Goal: Use online tool/utility: Utilize a website feature to perform a specific function

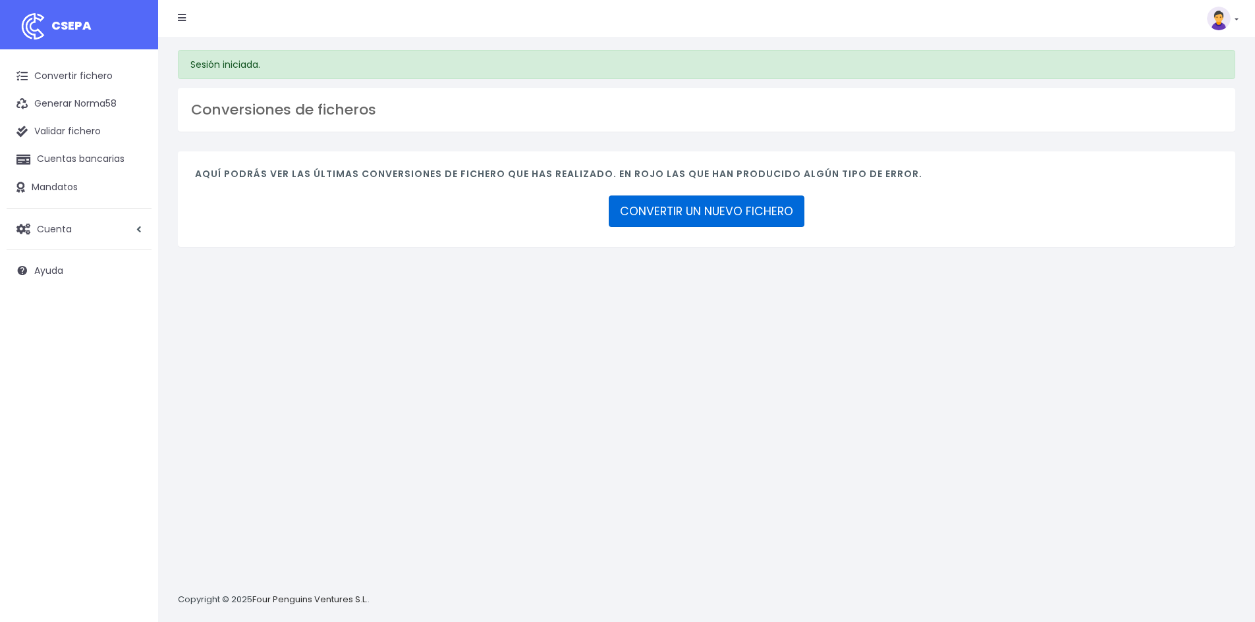
click at [685, 209] on link "CONVERTIR UN NUEVO FICHERO" at bounding box center [707, 212] width 196 height 32
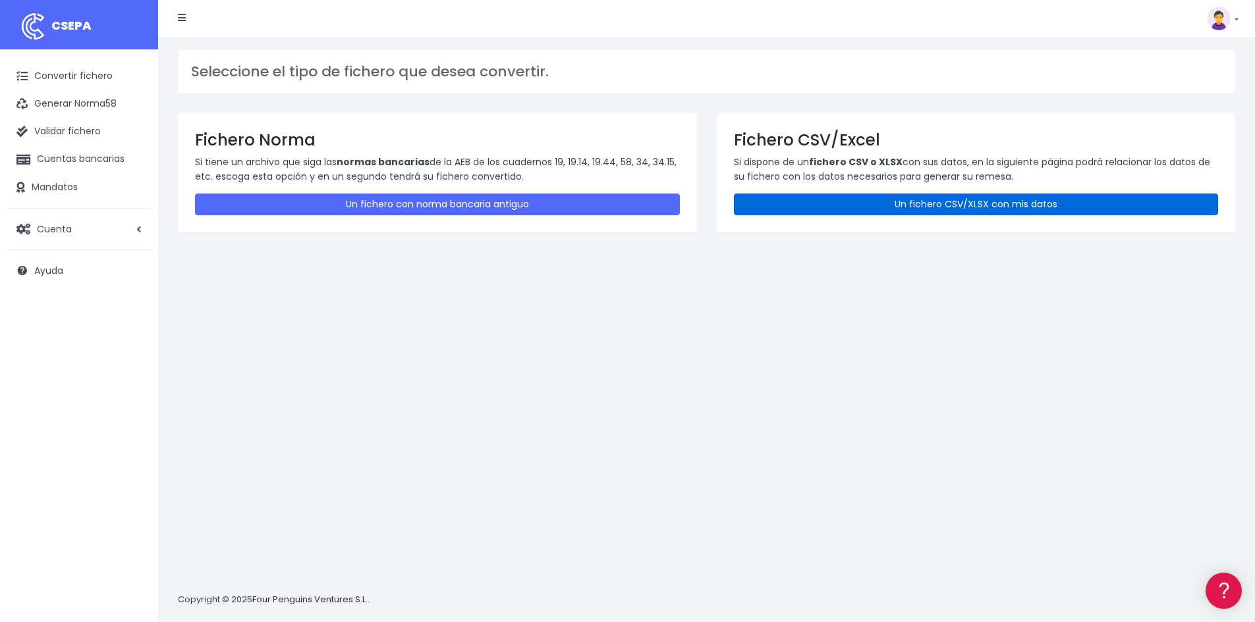
click at [853, 200] on link "Un fichero CSV/XLSX con mis datos" at bounding box center [976, 205] width 485 height 22
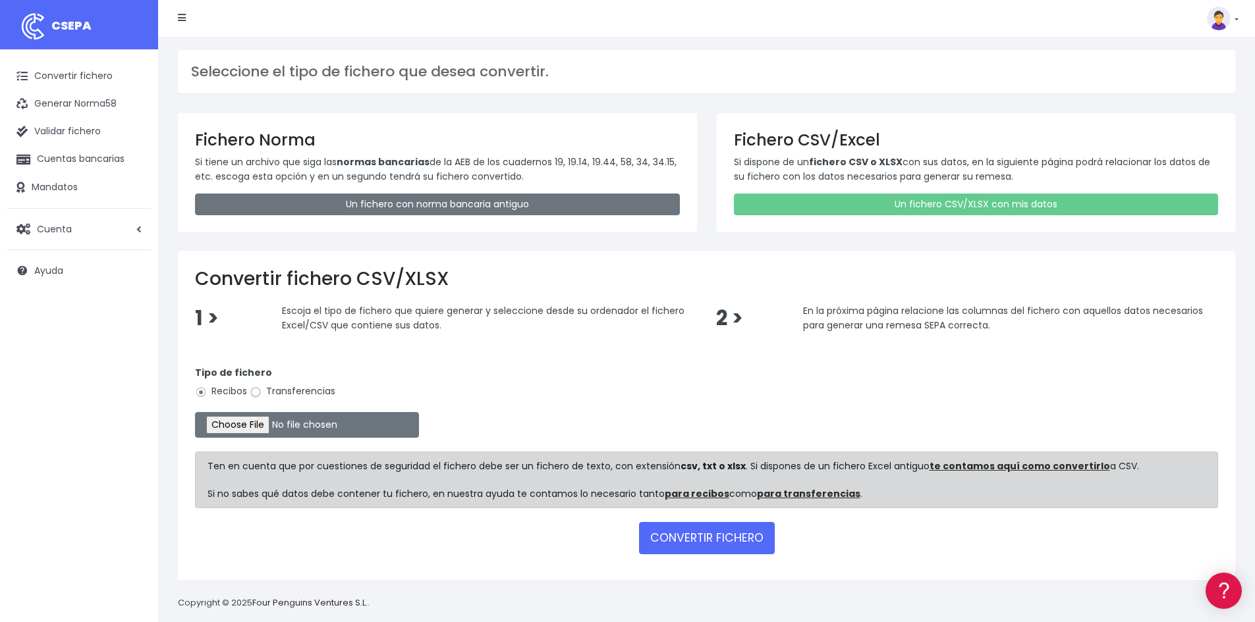
click at [252, 389] on input "Transferencias" at bounding box center [256, 393] width 12 height 12
radio input "true"
click at [256, 425] on input "file" at bounding box center [307, 425] width 224 height 26
type input "C:\fakepath\Copia de NOMINAS IMEP SEPT_.csv"
click at [715, 544] on button "CONVERTIR FICHERO" at bounding box center [707, 538] width 136 height 32
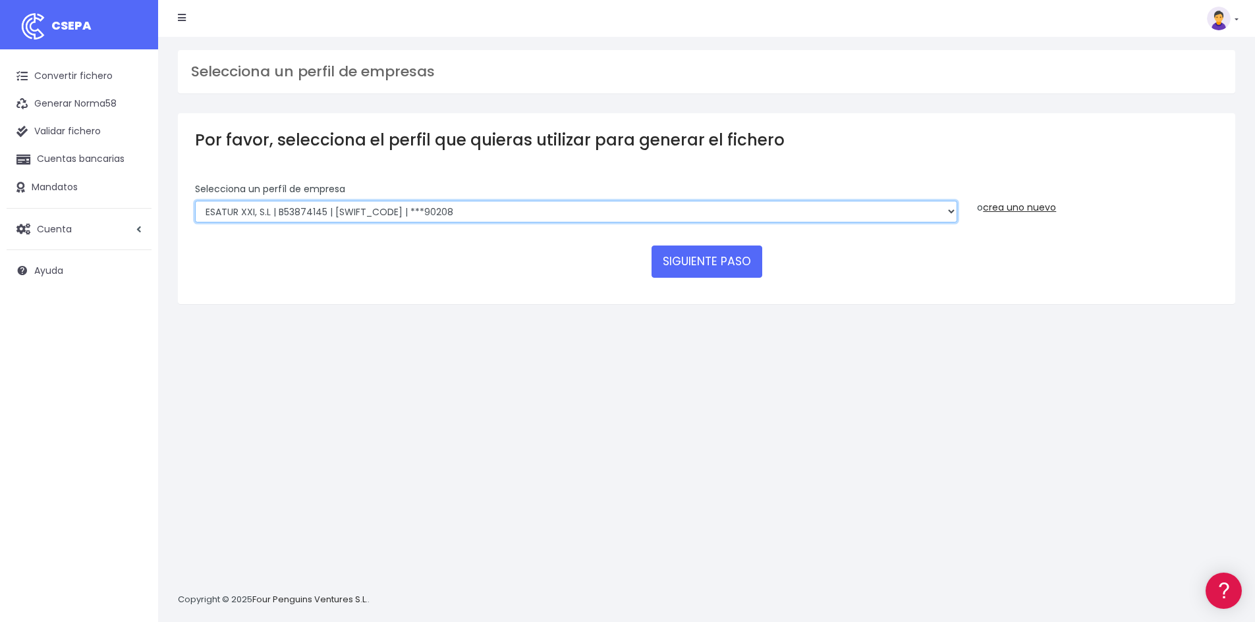
click at [302, 205] on select "INSTITUTO MEDITERRANEO DE ESTUDIOS DE PR | ES91001B53342739 | BSCHESMMXXX | ***…" at bounding box center [576, 212] width 762 height 22
select select "838"
click at [195, 201] on select "INSTITUTO MEDITERRANEO DE ESTUDIOS DE PR | ES91001B53342739 | BSCHESMMXXX | ***…" at bounding box center [576, 212] width 762 height 22
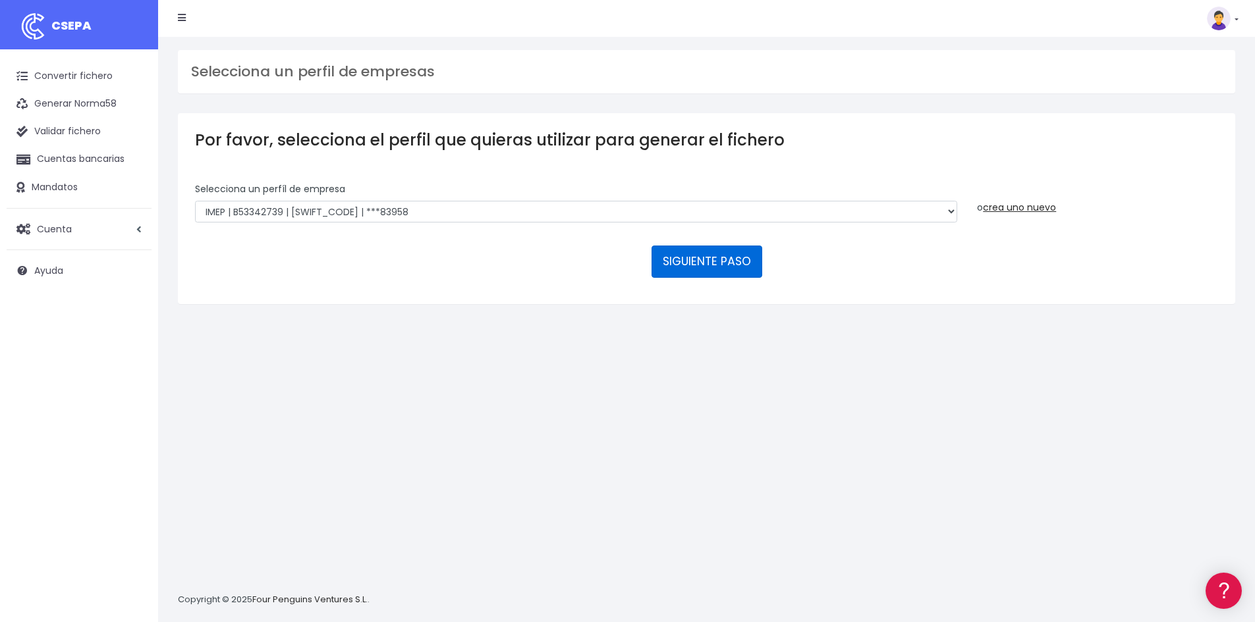
click at [718, 265] on button "SIGUIENTE PASO" at bounding box center [706, 262] width 111 height 32
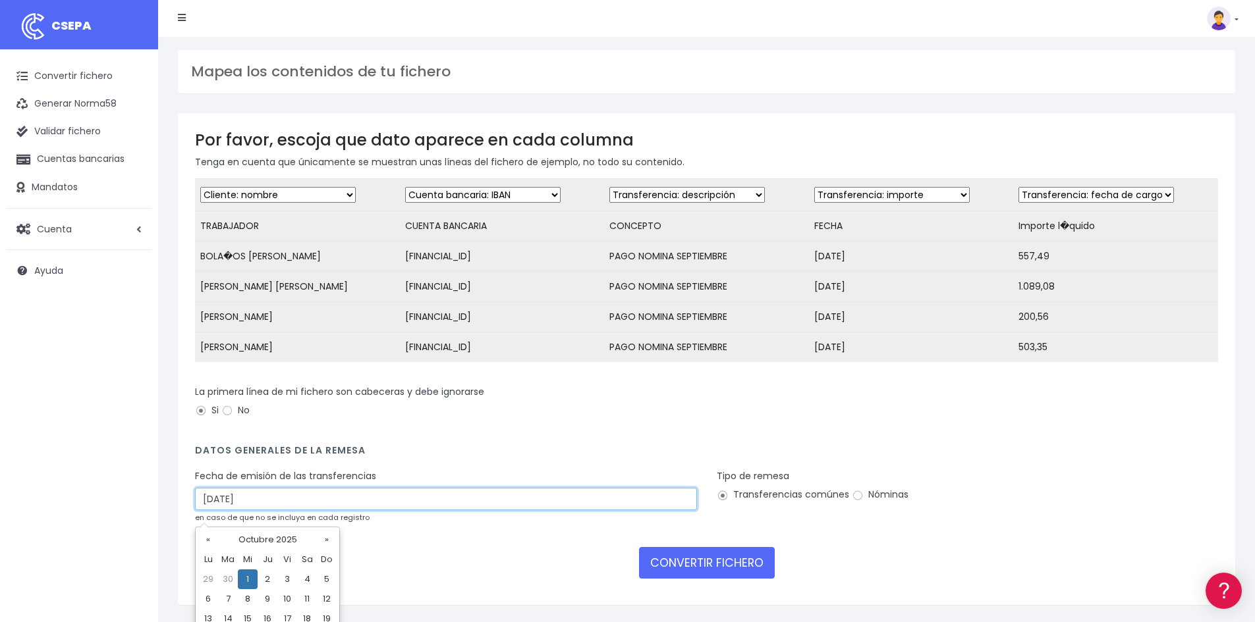
drag, startPoint x: 258, startPoint y: 510, endPoint x: 166, endPoint y: 514, distance: 91.7
click at [166, 514] on div "Mapea los contenidos de tu fichero Por favor, escoja que dato aparece en cada c…" at bounding box center [706, 343] width 1097 height 613
type input "29/09/2025"
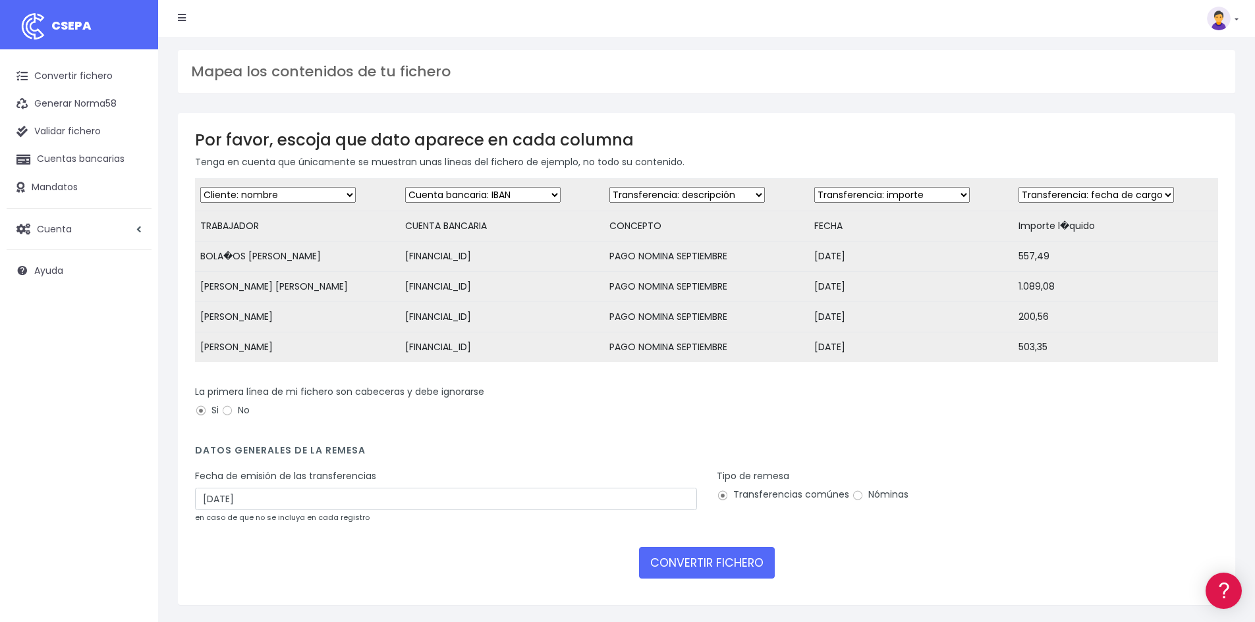
click at [881, 502] on label "Nóminas" at bounding box center [880, 495] width 57 height 14
click at [864, 502] on input "Nóminas" at bounding box center [858, 496] width 12 height 12
radio input "true"
click at [734, 572] on button "CONVERTIR FICHERO" at bounding box center [707, 563] width 136 height 32
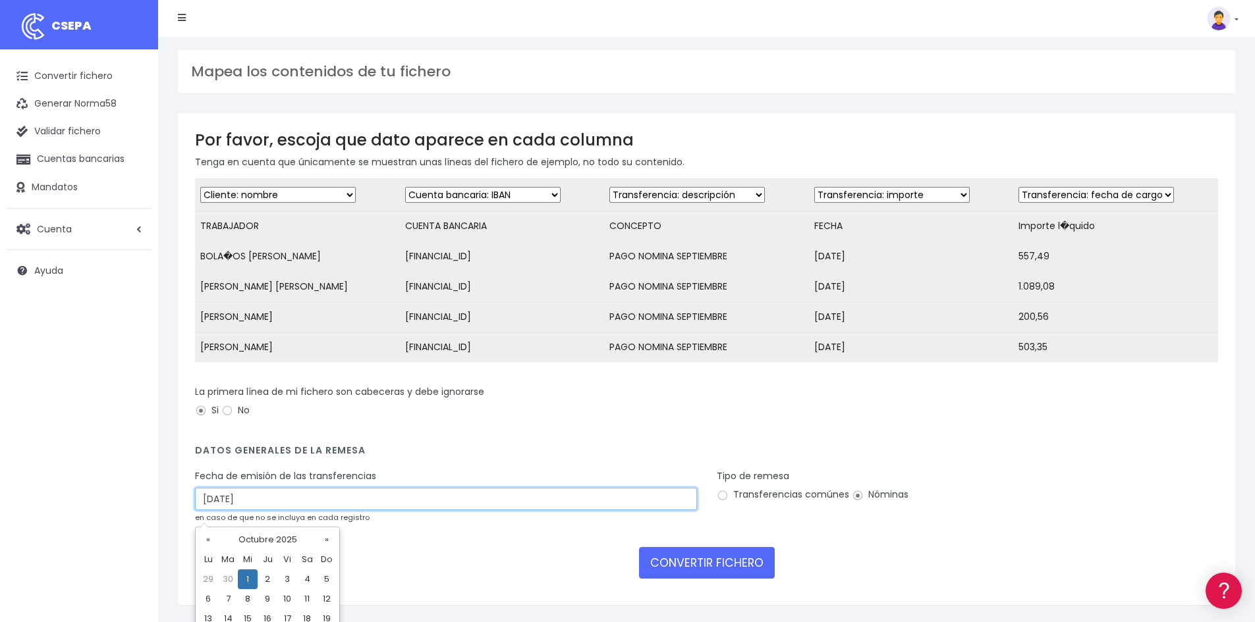
drag, startPoint x: 247, startPoint y: 509, endPoint x: 47, endPoint y: 513, distance: 199.6
click at [47, 513] on div "CSEPA Convertir fichero Generar Norma58 Validar fichero Cuentas bancarias Manda…" at bounding box center [627, 325] width 1255 height 650
type input "[DATE]"
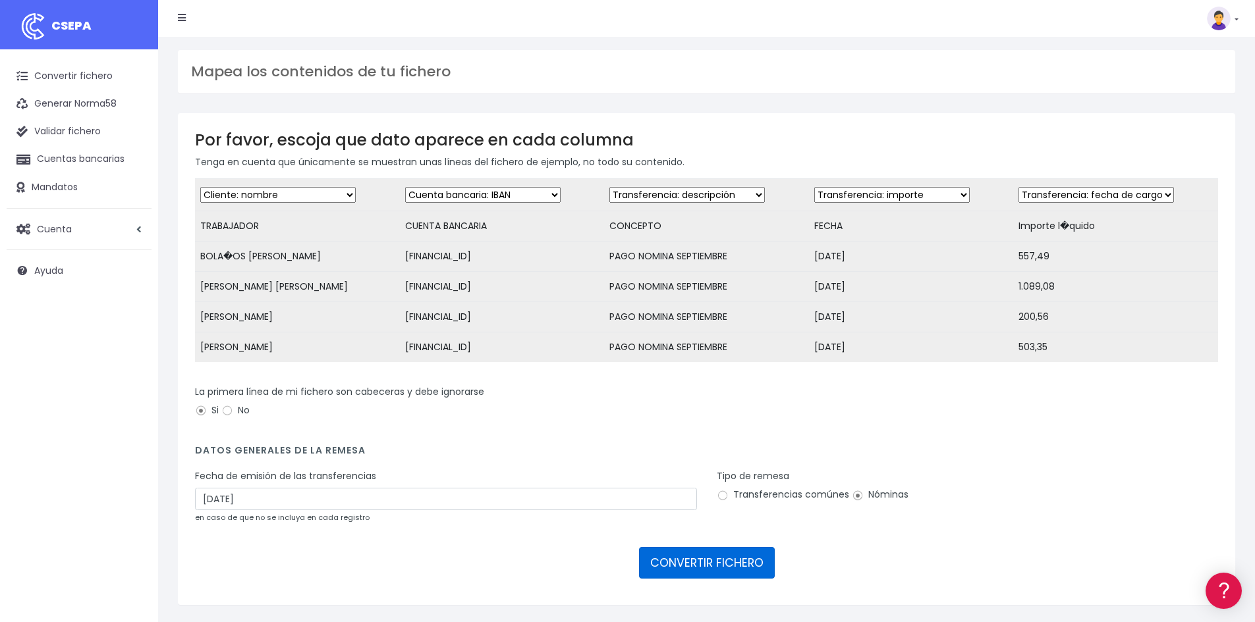
click at [675, 566] on button "CONVERTIR FICHERO" at bounding box center [707, 563] width 136 height 32
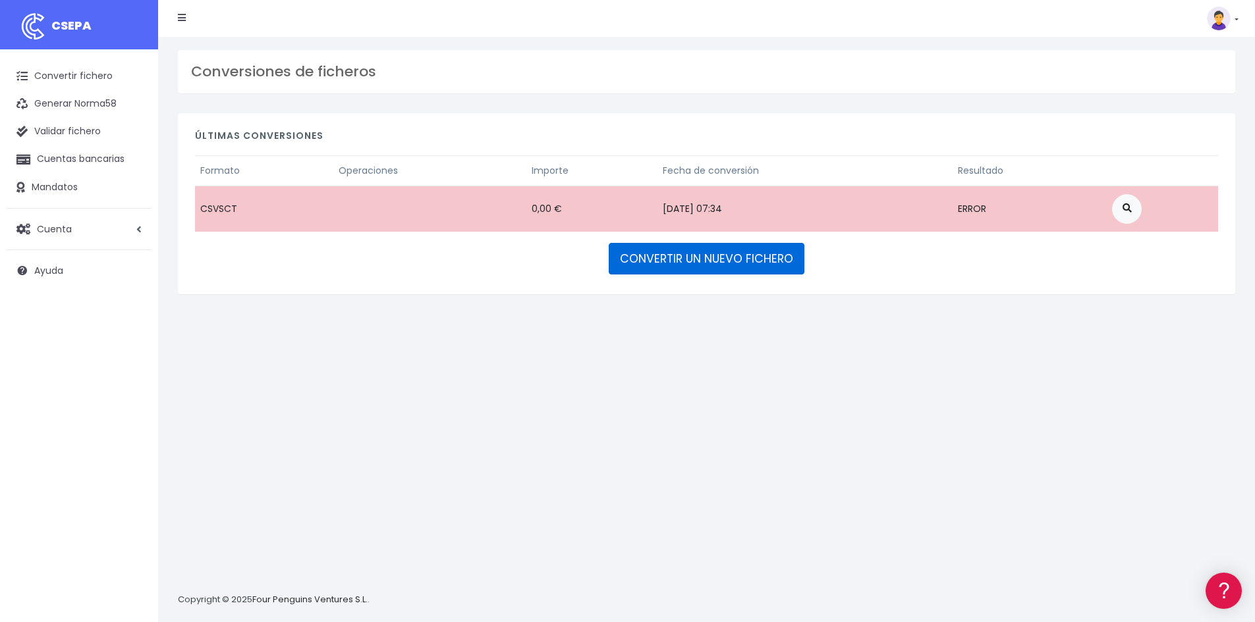
click at [741, 262] on link "CONVERTIR UN NUEVO FICHERO" at bounding box center [707, 259] width 196 height 32
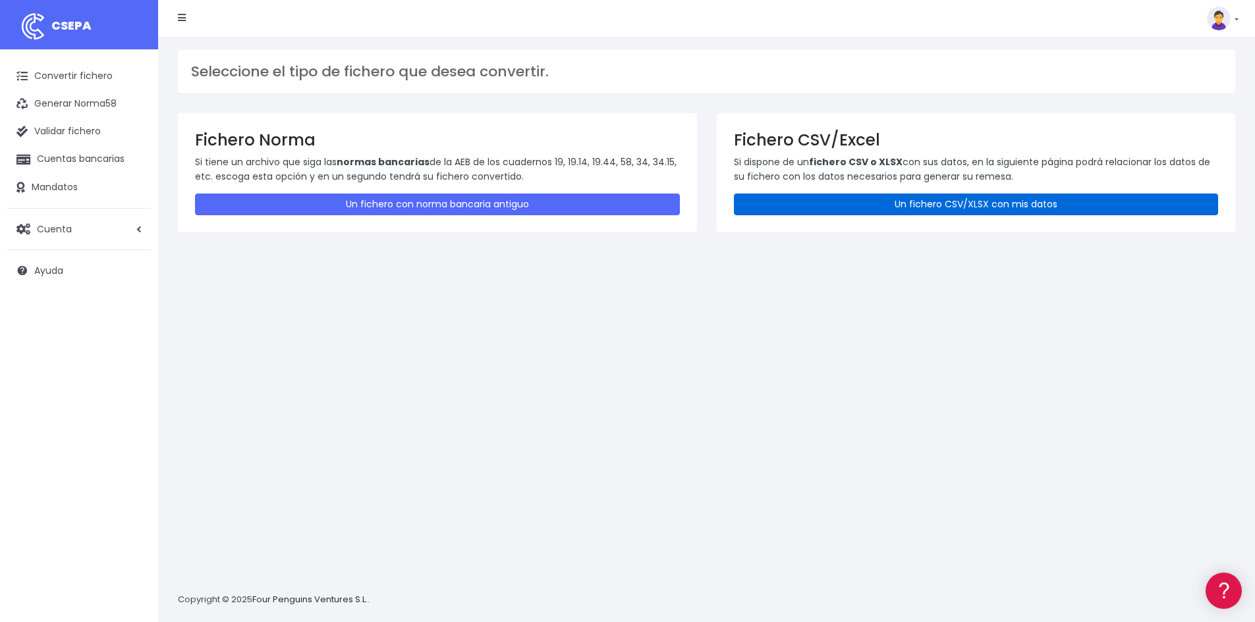
click at [828, 196] on link "Un fichero CSV/XLSX con mis datos" at bounding box center [976, 205] width 485 height 22
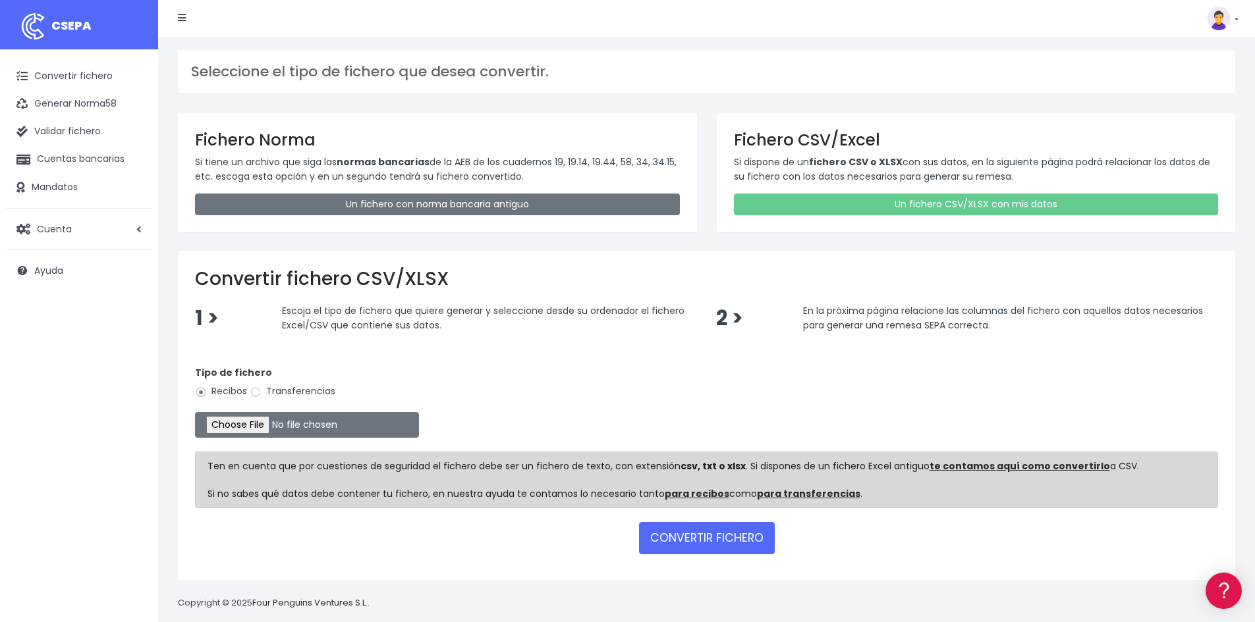
click at [327, 394] on label "Transferencias" at bounding box center [293, 392] width 86 height 14
click at [262, 394] on input "Transferencias" at bounding box center [256, 393] width 12 height 12
radio input "true"
click at [274, 419] on input "file" at bounding box center [307, 425] width 224 height 26
type input "C:\fakepath\Copia de NOMINAS IMEP SEPT_.csv"
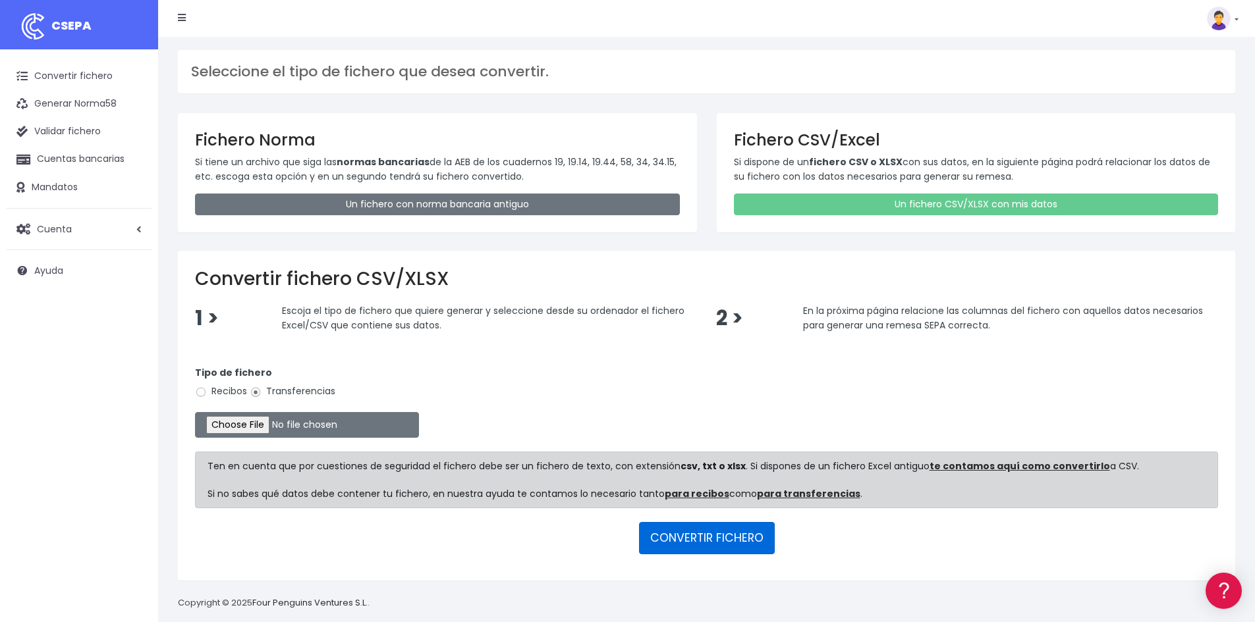
click at [690, 532] on button "CONVERTIR FICHERO" at bounding box center [707, 538] width 136 height 32
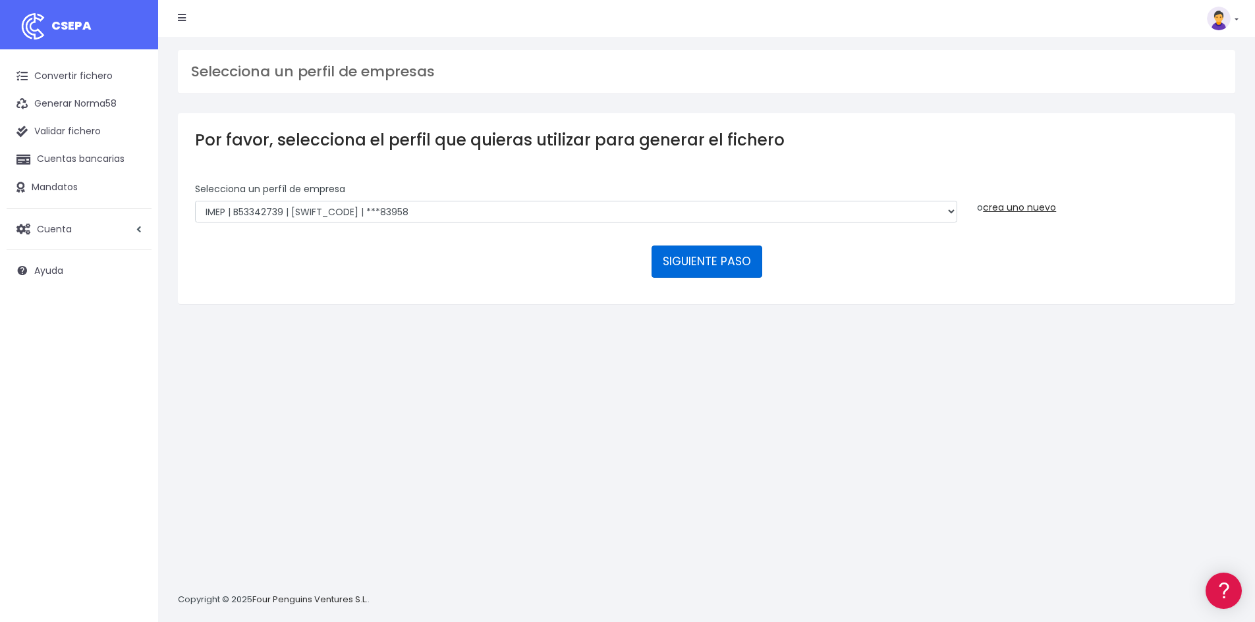
click at [700, 267] on button "SIGUIENTE PASO" at bounding box center [706, 262] width 111 height 32
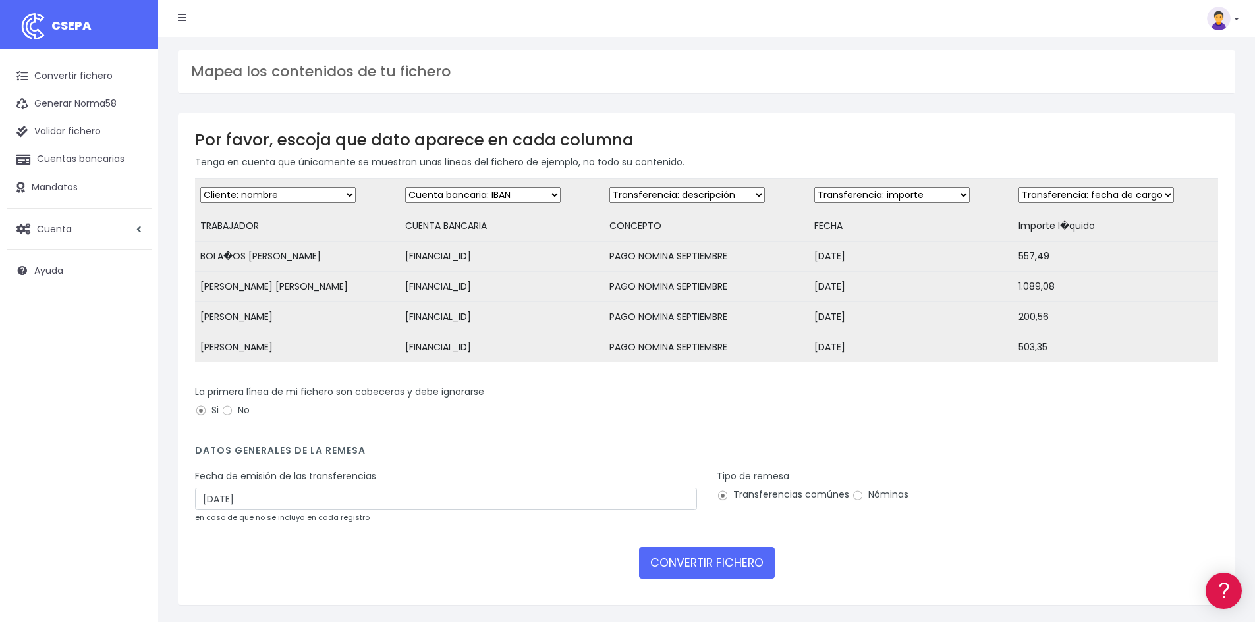
click at [856, 193] on select "Desechar campo Cliente: nombre Cliente: DNI Cliente: Email Cliente: referencia …" at bounding box center [891, 195] width 155 height 16
select select "date"
click at [815, 187] on select "Desechar campo Cliente: nombre Cliente: DNI Cliente: Email Cliente: referencia …" at bounding box center [891, 195] width 155 height 16
click at [1039, 198] on select "Desechar campo Cliente: nombre Cliente: DNI Cliente: Email Cliente: referencia …" at bounding box center [1095, 195] width 155 height 16
select select "amount"
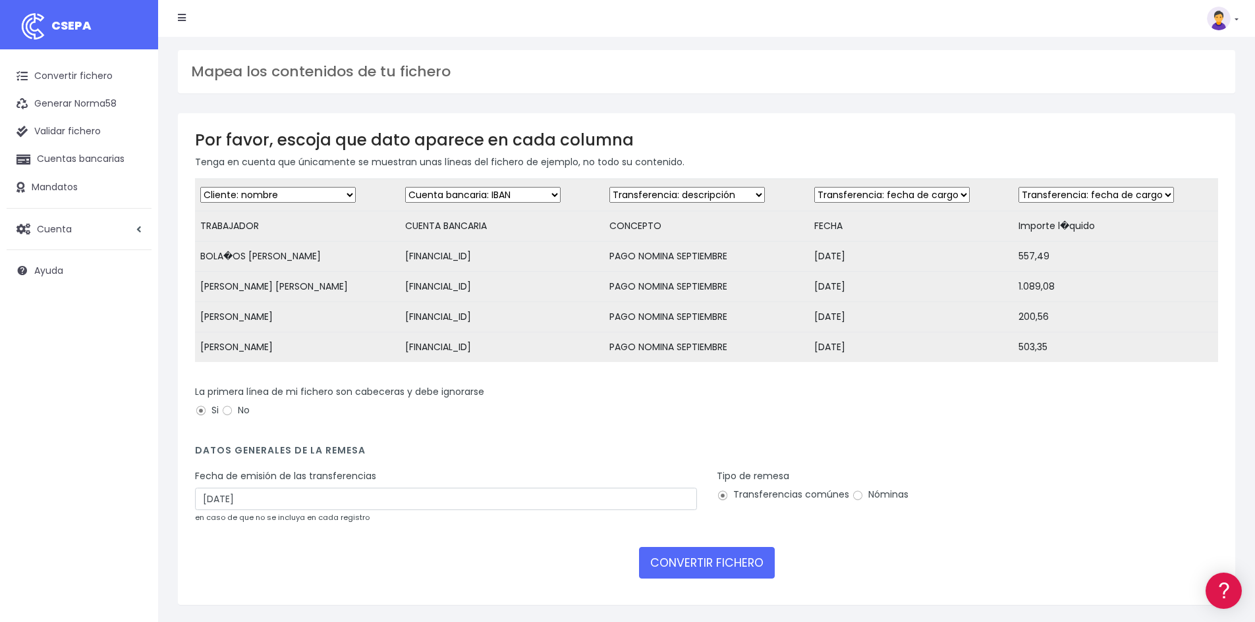
click at [1018, 187] on select "Desechar campo Cliente: nombre Cliente: DNI Cliente: Email Cliente: referencia …" at bounding box center [1095, 195] width 155 height 16
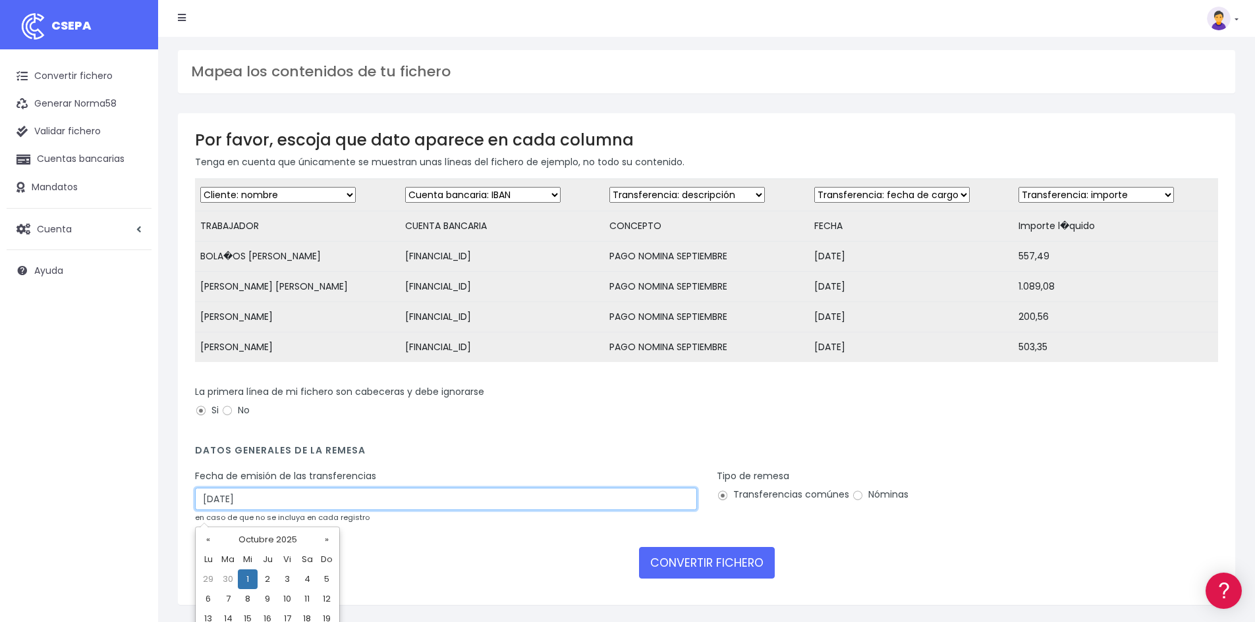
drag, startPoint x: 292, startPoint y: 505, endPoint x: 130, endPoint y: 519, distance: 163.3
click at [130, 519] on div "CSEPA Convertir fichero Generar Norma58 Validar fichero Cuentas bancarias Manda…" at bounding box center [627, 325] width 1255 height 650
type input "29/09/2025"
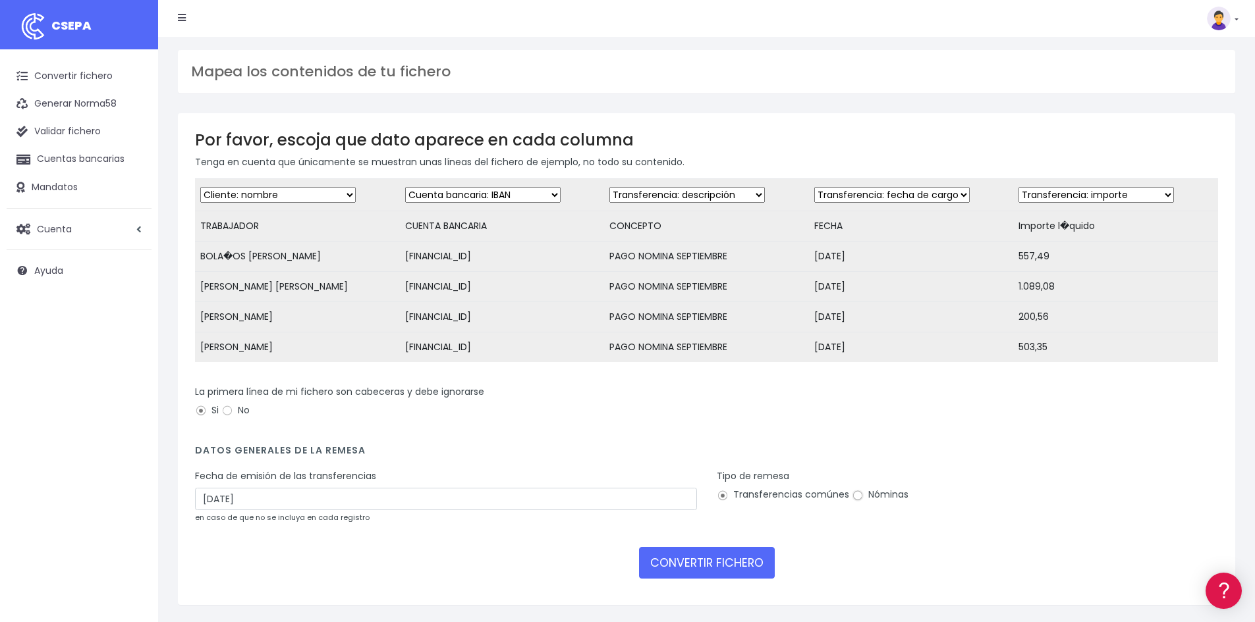
click at [856, 502] on input "Nóminas" at bounding box center [858, 496] width 12 height 12
radio input "true"
click at [705, 566] on button "CONVERTIR FICHERO" at bounding box center [707, 563] width 136 height 32
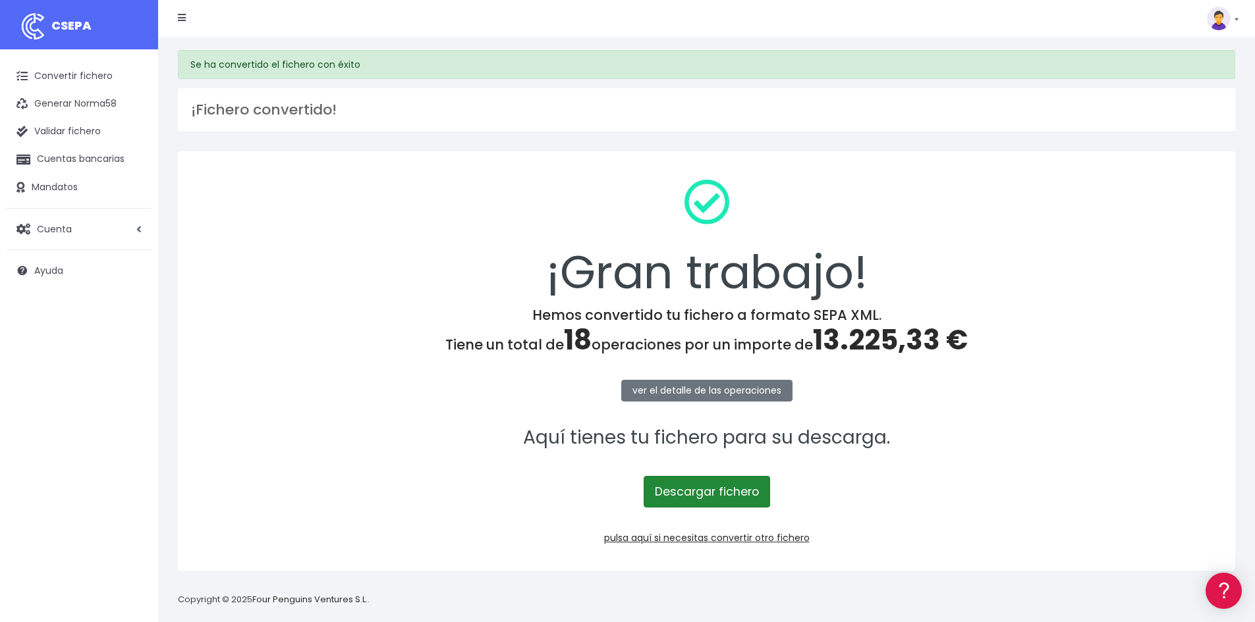
click at [696, 491] on link "Descargar fichero" at bounding box center [707, 492] width 126 height 32
